Goal: Information Seeking & Learning: Find specific fact

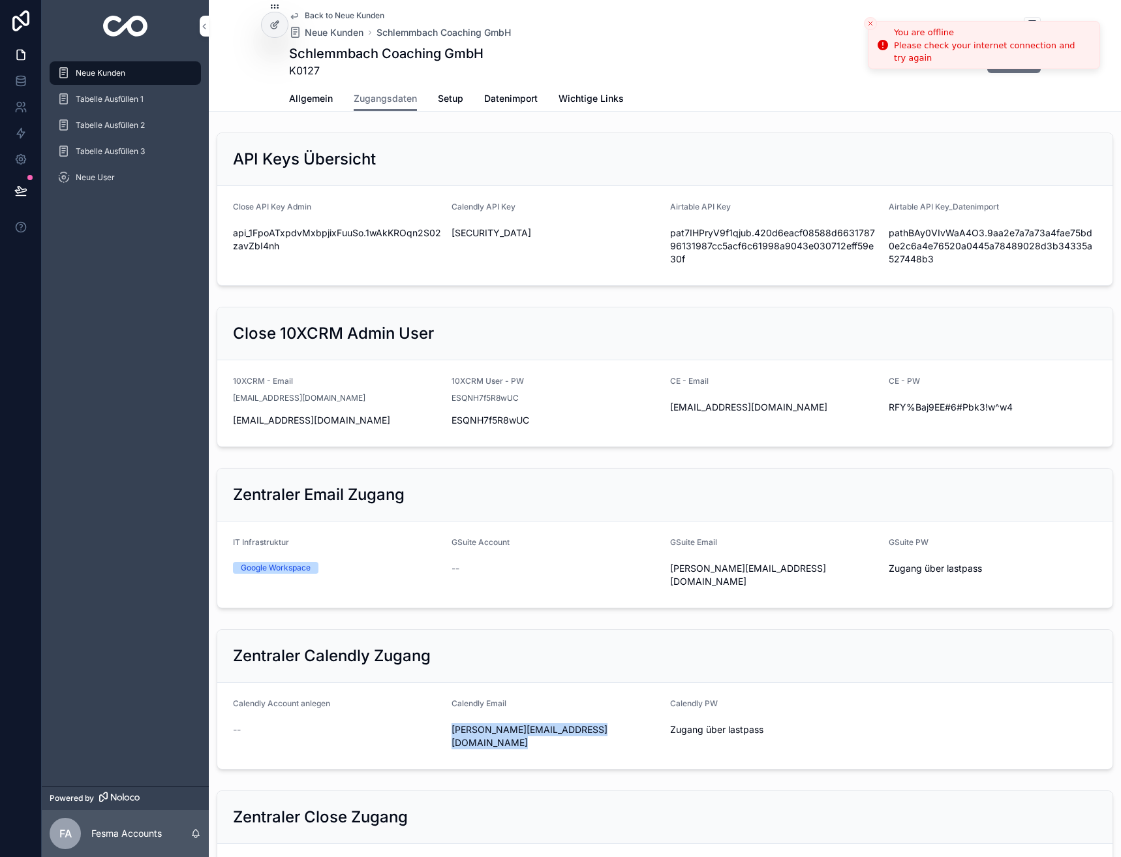
click at [870, 24] on line "Close toast" at bounding box center [871, 24] width 4 height 4
click at [310, 29] on span "Neue Kunden" at bounding box center [334, 32] width 59 height 13
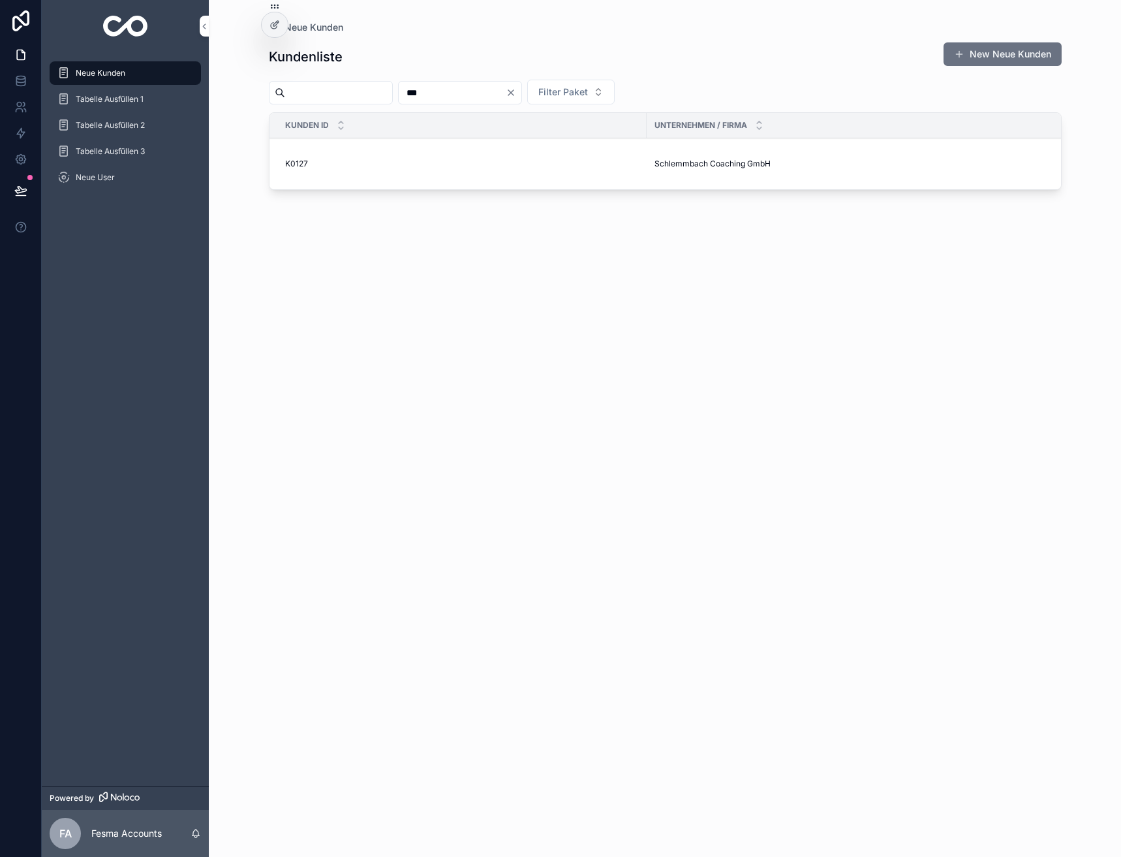
click at [450, 91] on input "***" at bounding box center [452, 93] width 107 height 18
type input "**"
click at [669, 169] on span "Candidate Flow GmbH" at bounding box center [695, 172] width 83 height 10
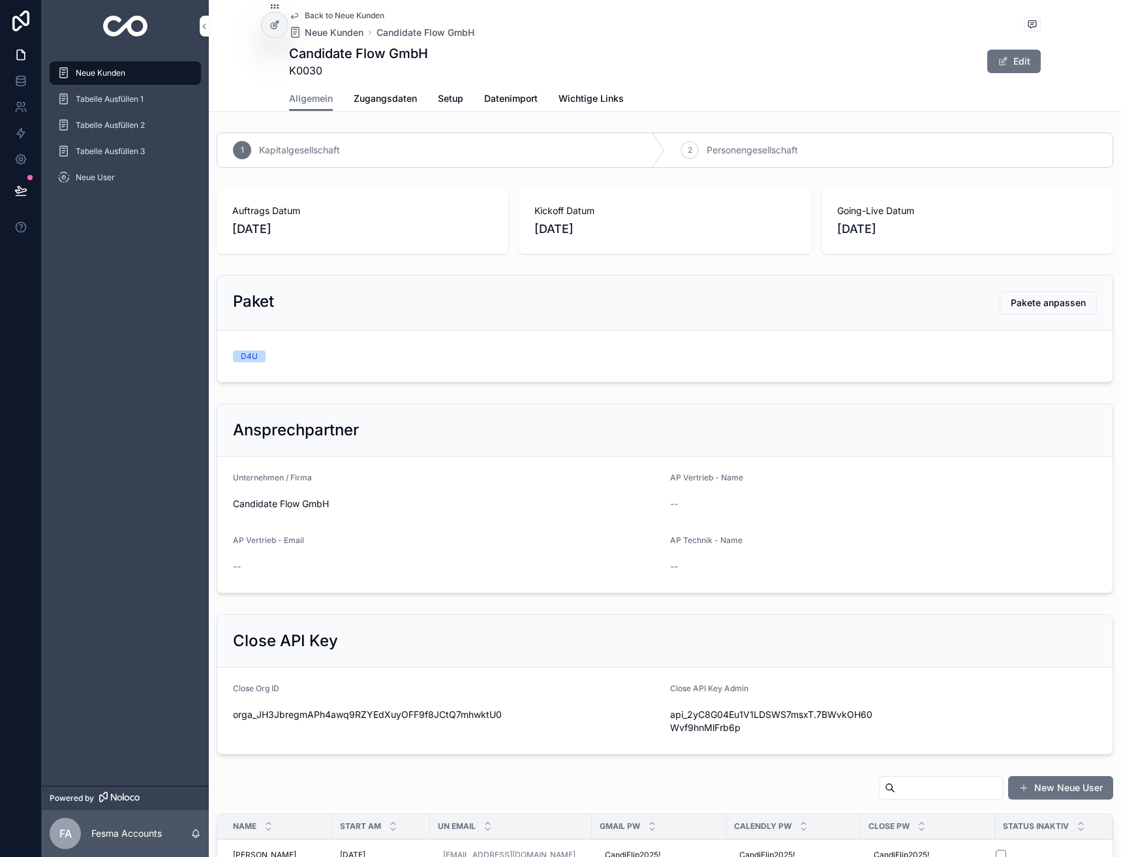
click at [397, 100] on span "Zugangsdaten" at bounding box center [385, 98] width 63 height 13
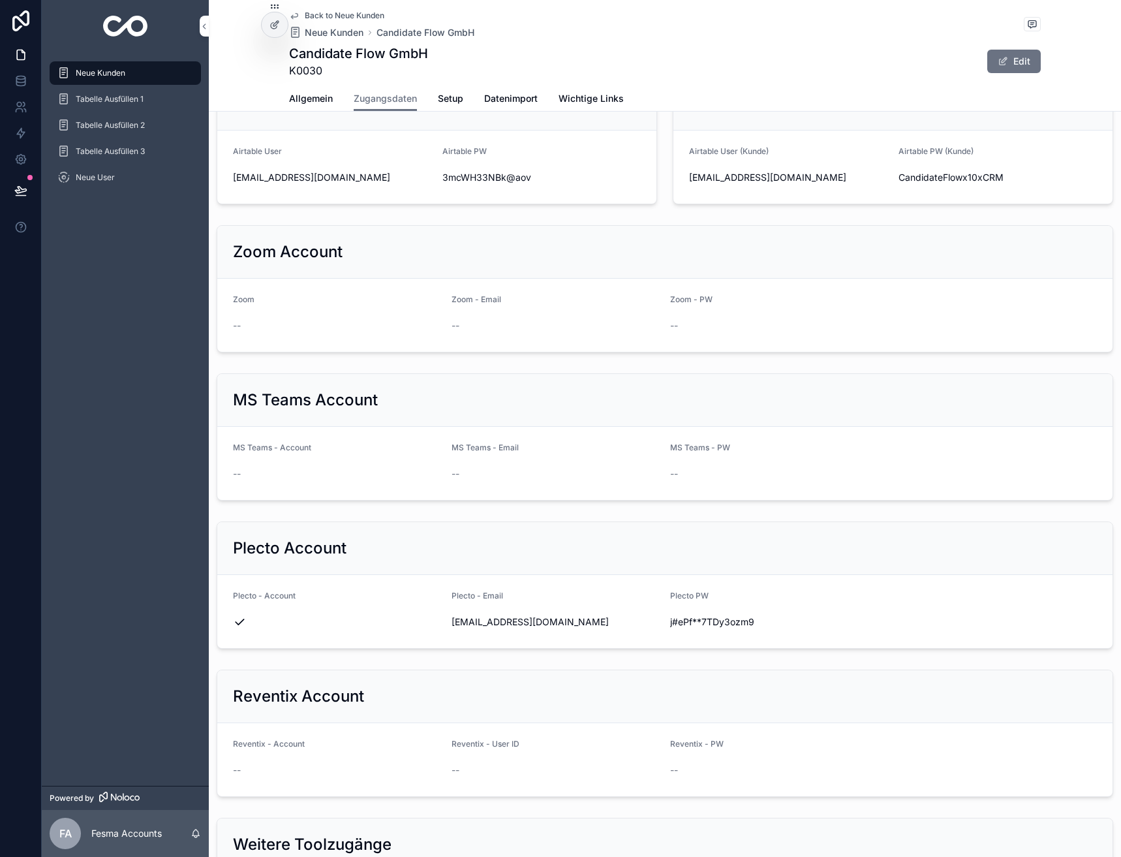
scroll to position [1168, 0]
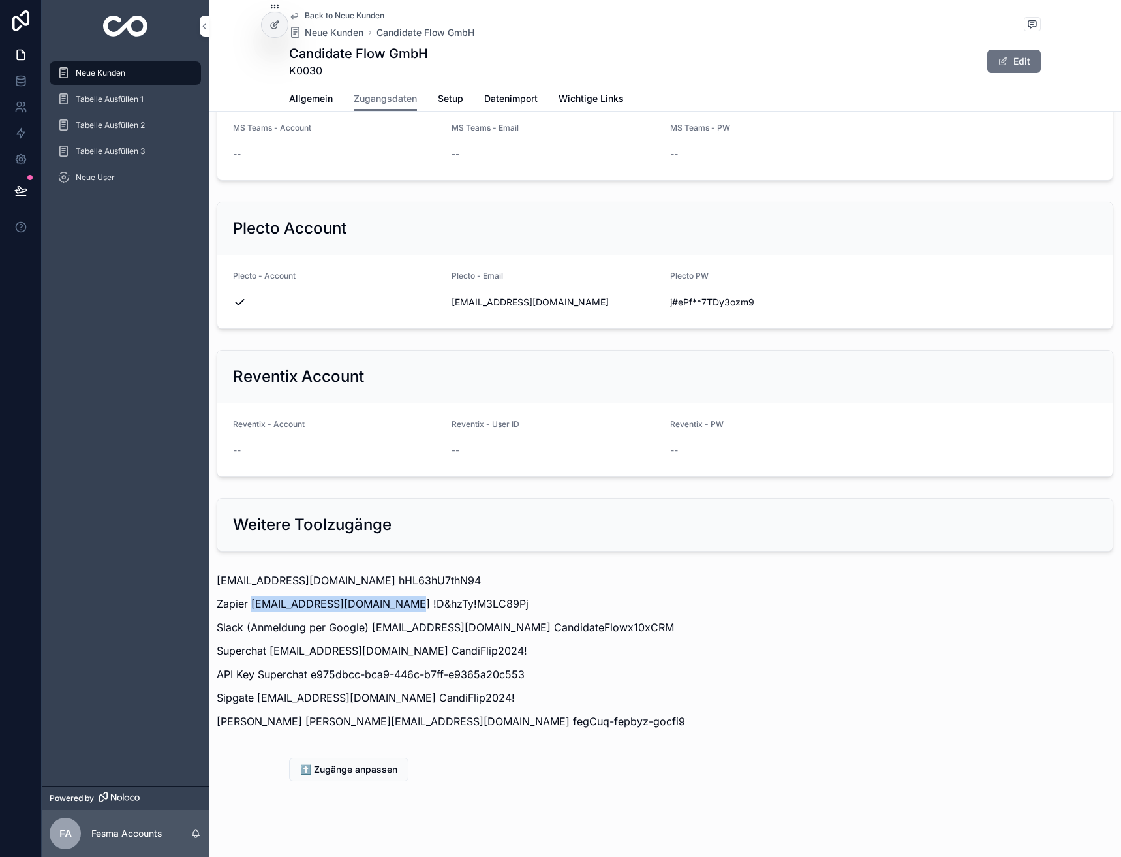
drag, startPoint x: 254, startPoint y: 589, endPoint x: 399, endPoint y: 588, distance: 144.9
click at [399, 596] on p "Zapier [EMAIL_ADDRESS][DOMAIN_NAME] !D&hzTy!M3LC89Pj" at bounding box center [665, 604] width 897 height 16
copy p "[EMAIL_ADDRESS][DOMAIN_NAME]"
drag, startPoint x: 403, startPoint y: 594, endPoint x: 504, endPoint y: 585, distance: 102.2
click at [504, 596] on p "Zapier [EMAIL_ADDRESS][DOMAIN_NAME] !D&hzTy!M3LC89Pj" at bounding box center [665, 604] width 897 height 16
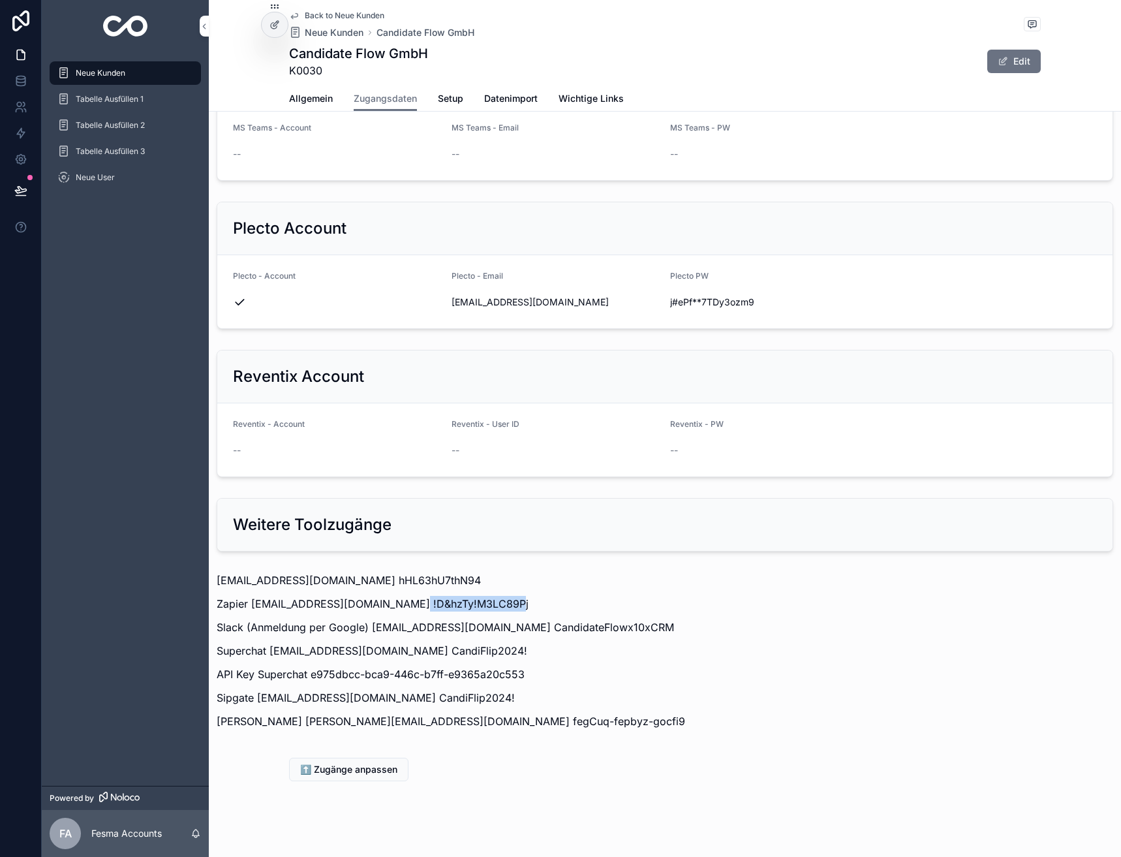
copy p "!D&hzTy!M3LC89Pj"
